Goal: Task Accomplishment & Management: Manage account settings

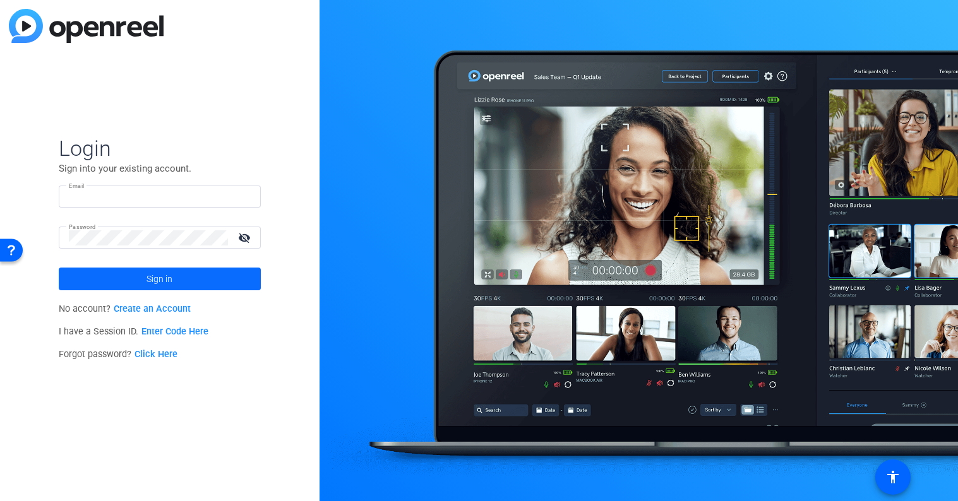
type input "[EMAIL_ADDRESS][PERSON_NAME][DOMAIN_NAME]"
click at [181, 280] on span at bounding box center [160, 279] width 202 height 30
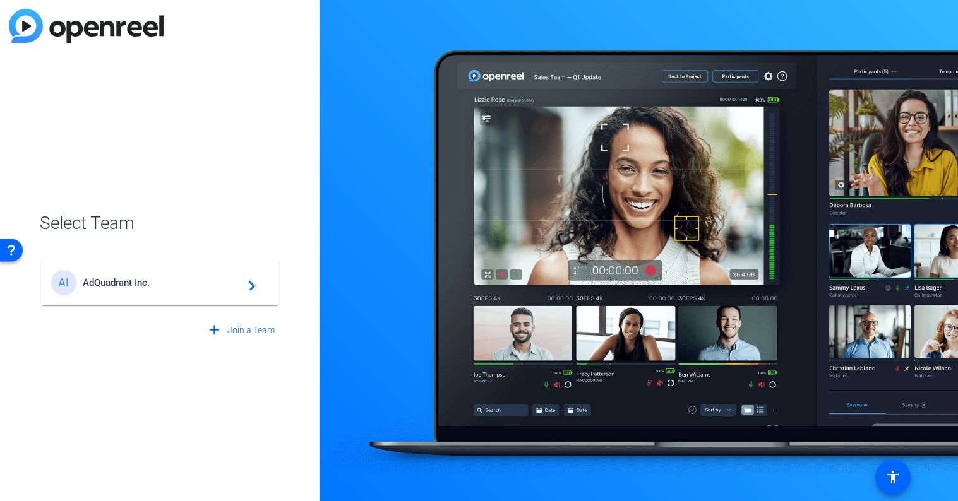
click at [171, 278] on span "AdQuadrant Inc." at bounding box center [162, 282] width 158 height 11
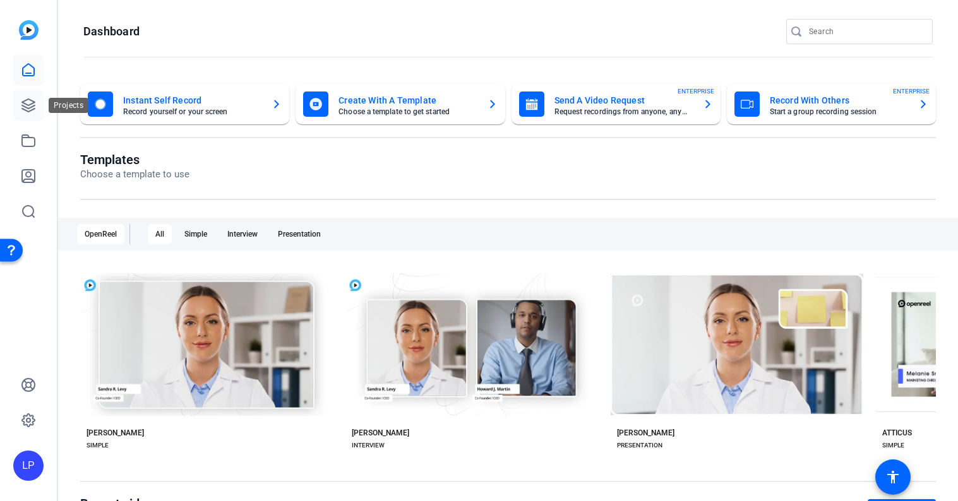
click at [25, 104] on icon at bounding box center [28, 105] width 13 height 13
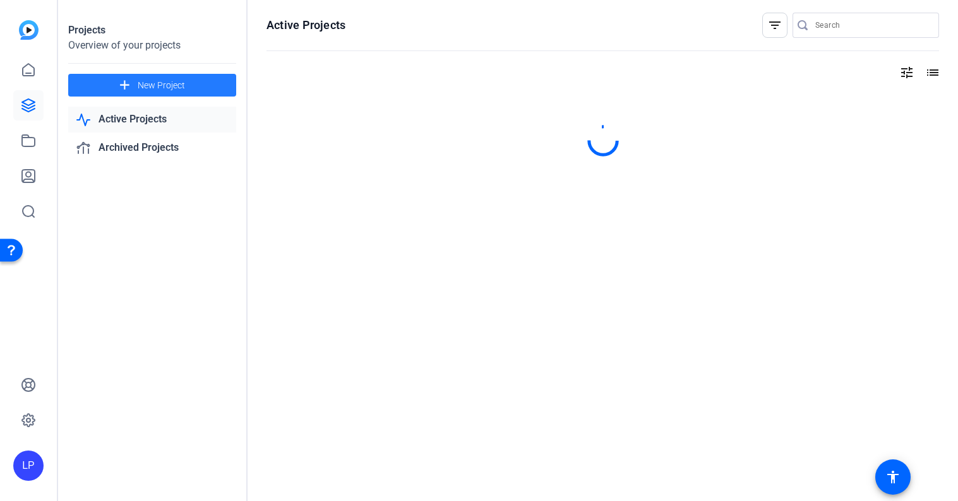
click at [158, 81] on span "New Project" at bounding box center [161, 85] width 47 height 13
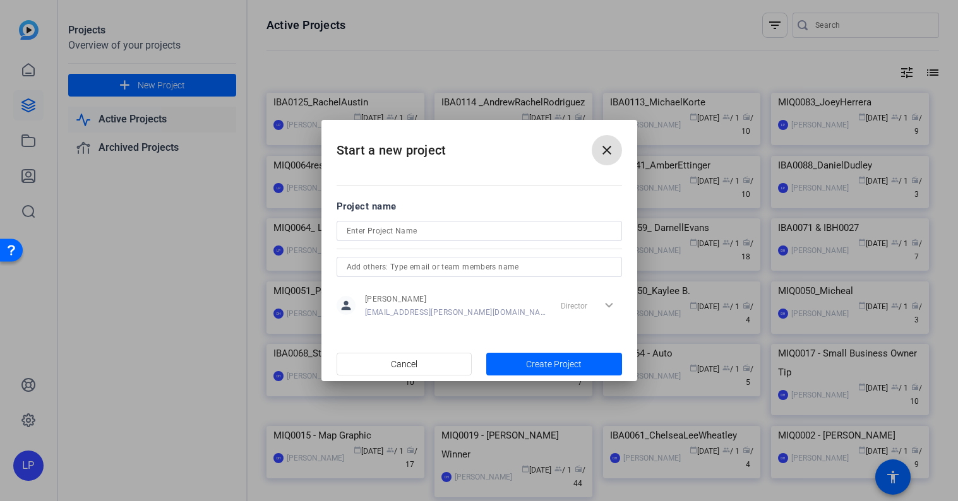
click at [442, 225] on input at bounding box center [479, 231] width 265 height 15
paste input "MIQ0105"
type input "MIQ0105/6"
click at [548, 360] on span "Create Project" at bounding box center [554, 364] width 56 height 13
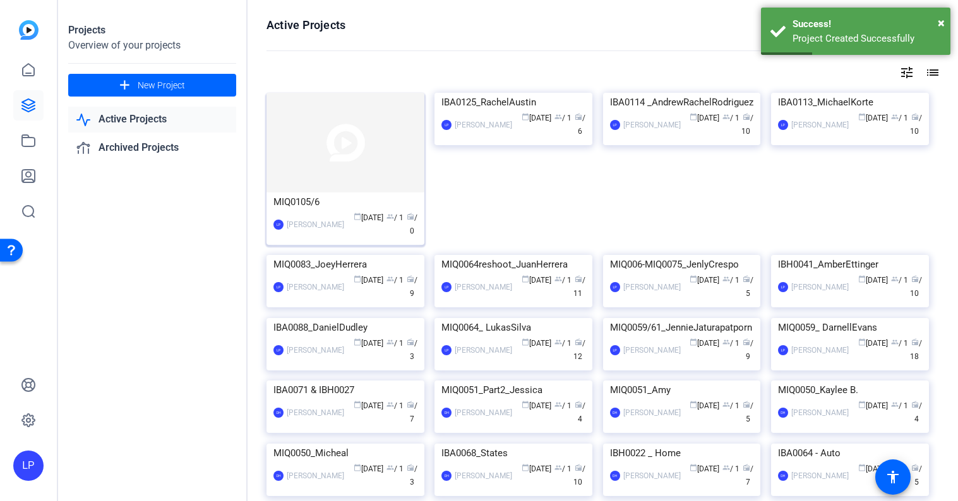
click at [319, 171] on img at bounding box center [345, 143] width 158 height 100
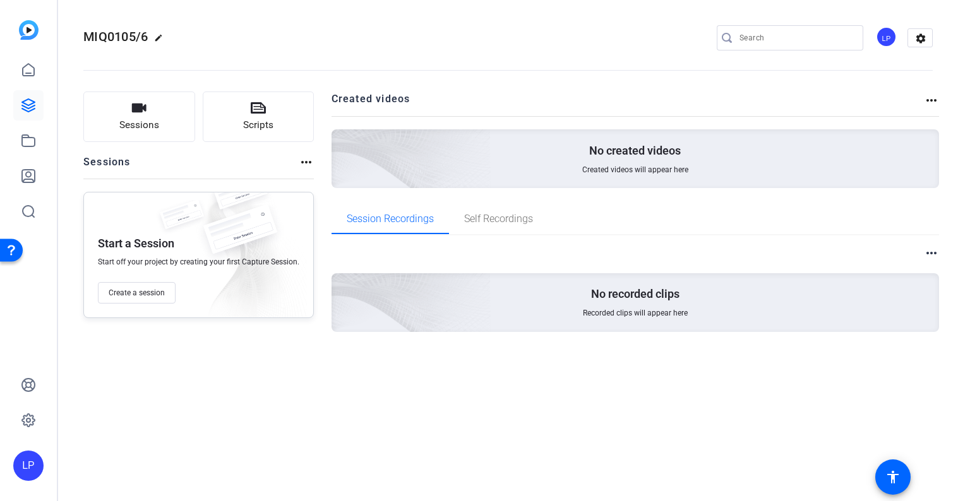
click at [160, 39] on mat-icon "edit" at bounding box center [161, 40] width 15 height 15
click at [157, 39] on input "MIQ0105/6" at bounding box center [134, 37] width 83 height 15
type input "MIQ0105/6_JoeyHerrera"
click at [197, 38] on span "check_circle" at bounding box center [196, 37] width 15 height 15
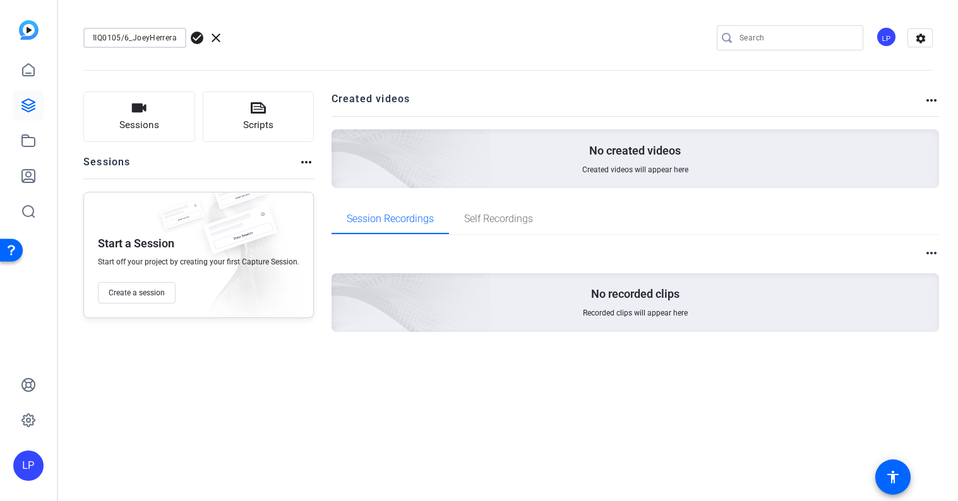
scroll to position [0, 0]
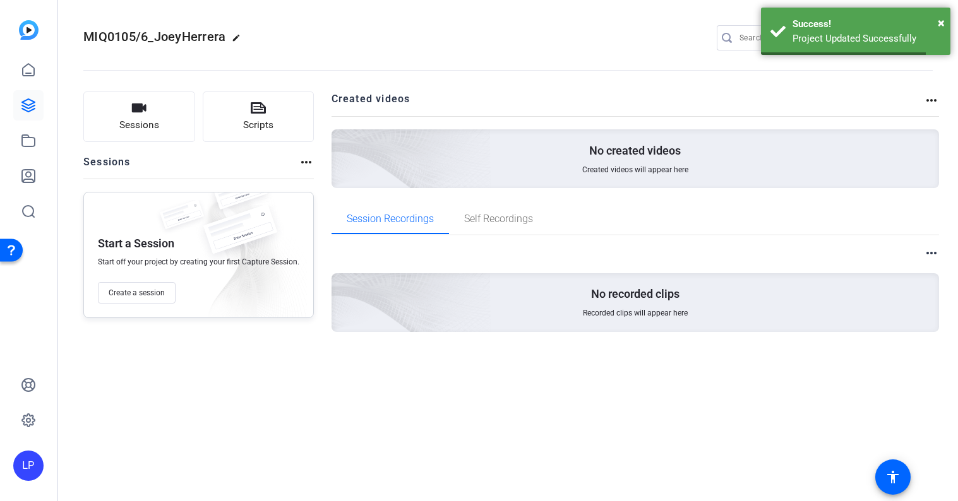
click at [176, 39] on span "MIQ0105/6_JoeyHerrera" at bounding box center [154, 36] width 142 height 15
click at [237, 35] on mat-icon "edit" at bounding box center [239, 40] width 15 height 15
click at [159, 42] on input "MIQ0105/6_JoeyHerrera" at bounding box center [134, 37] width 83 height 15
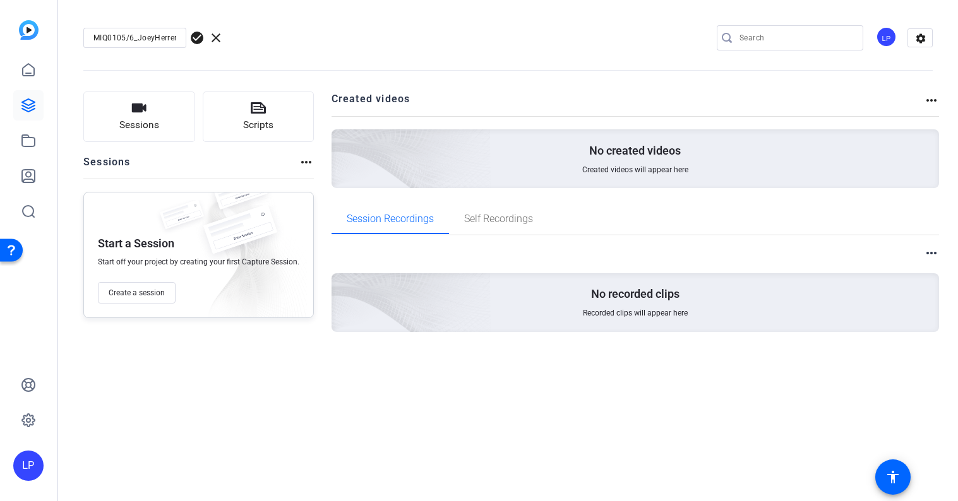
click at [255, 34] on div "MIQ0105/6_JoeyHerrera check_circle clear LP settings" at bounding box center [507, 37] width 849 height 19
click at [196, 37] on span "check_circle" at bounding box center [196, 37] width 15 height 15
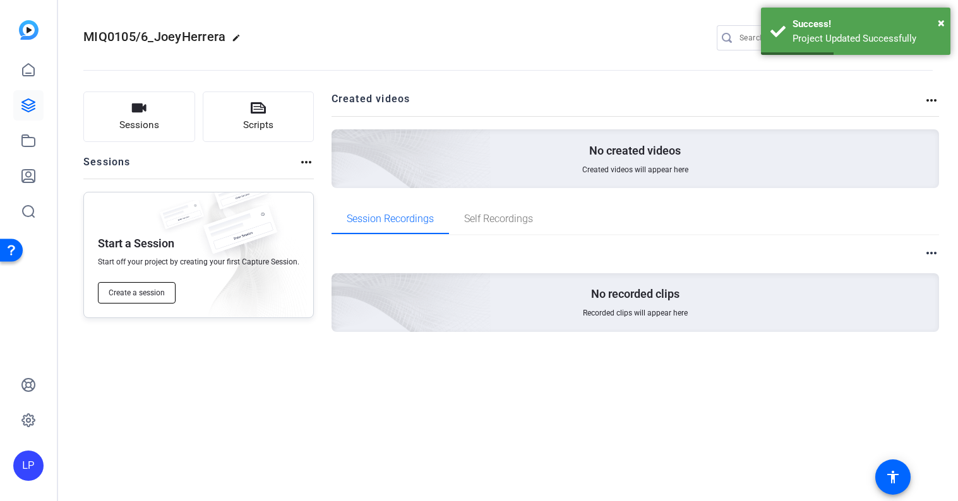
click at [158, 285] on button "Create a session" at bounding box center [137, 292] width 78 height 21
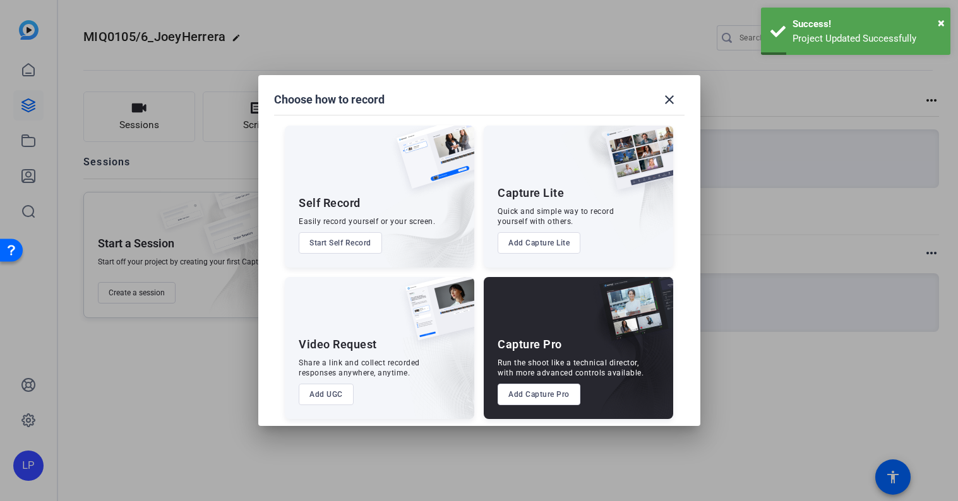
click at [537, 353] on div "Capture Pro Run the shoot like a technical director, with more advanced control…" at bounding box center [578, 348] width 189 height 142
click at [532, 395] on button "Add Capture Pro" at bounding box center [539, 394] width 83 height 21
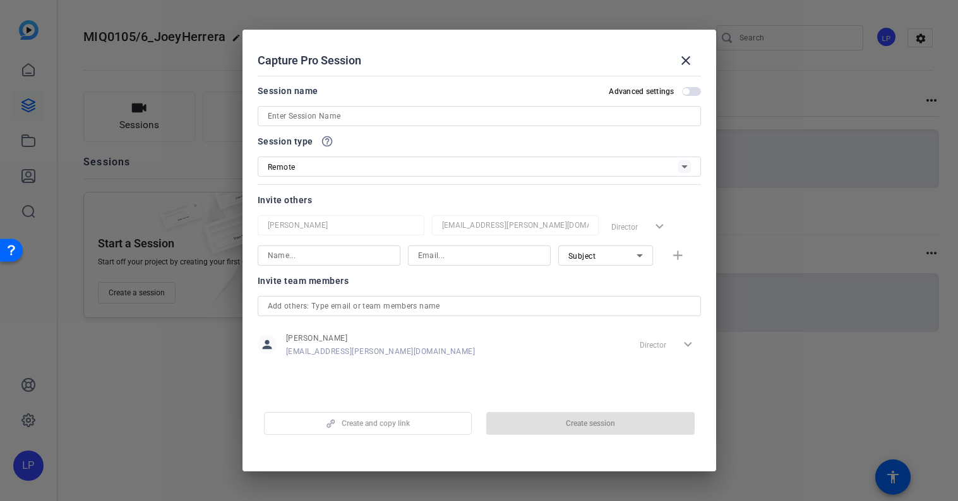
click at [378, 117] on input at bounding box center [479, 116] width 423 height 15
paste input "MIQ0105/6_JoeyHerrera"
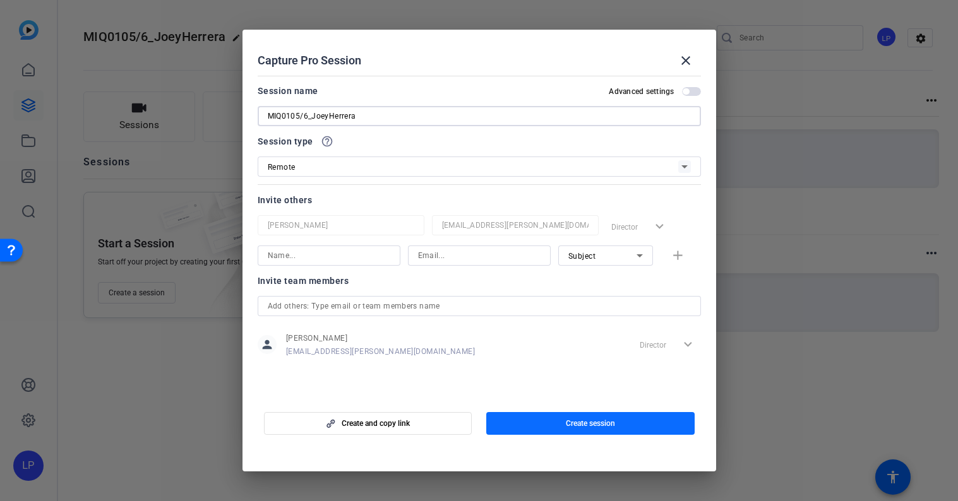
type input "MIQ0105/6_JoeyHerrera"
click at [552, 422] on span "button" at bounding box center [590, 424] width 208 height 30
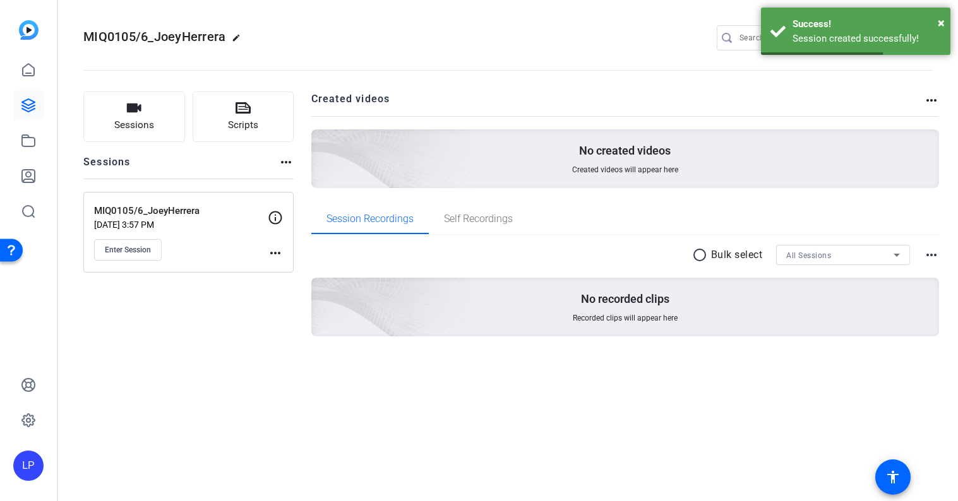
click at [274, 248] on mat-icon "more_horiz" at bounding box center [275, 253] width 15 height 15
click at [285, 265] on span "Edit Session" at bounding box center [306, 271] width 57 height 15
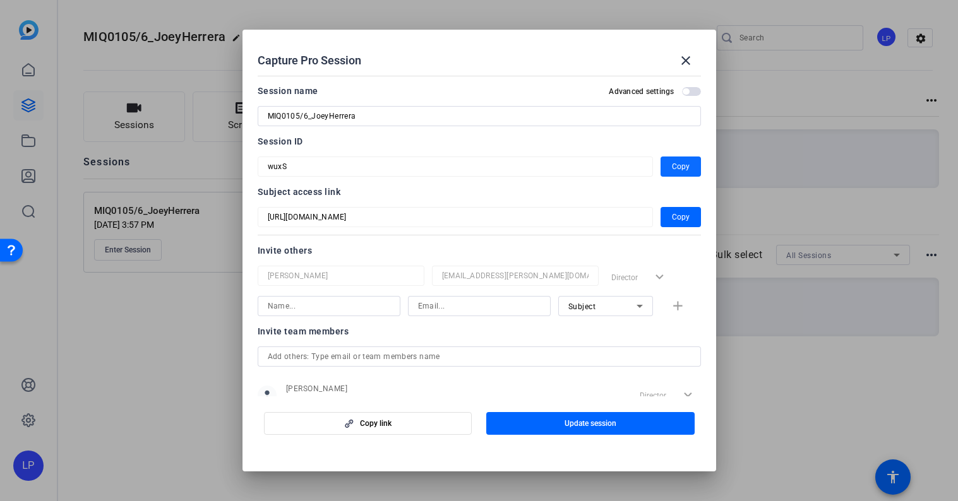
click at [684, 160] on span "Copy" at bounding box center [681, 166] width 18 height 15
click at [685, 61] on mat-icon "close" at bounding box center [685, 60] width 15 height 15
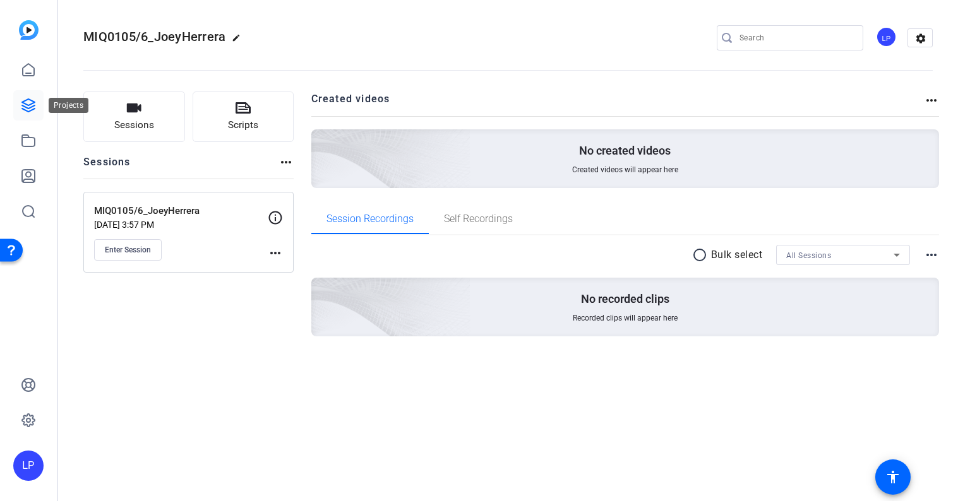
click at [18, 105] on link at bounding box center [28, 105] width 30 height 30
